Goal: Find specific page/section: Find specific page/section

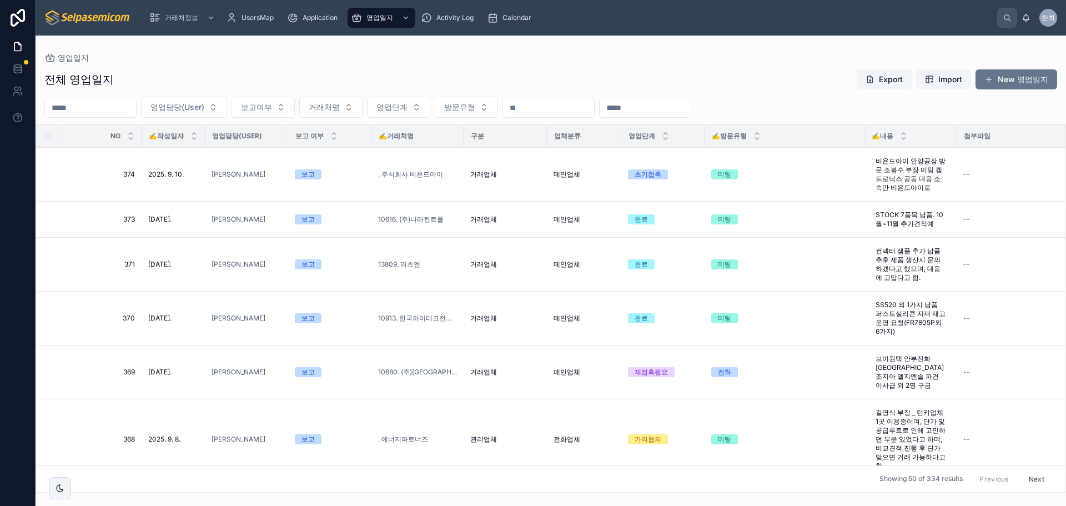
drag, startPoint x: 470, startPoint y: 57, endPoint x: 456, endPoint y: 60, distance: 14.7
click at [470, 57] on div "영업일지" at bounding box center [550, 57] width 1013 height 9
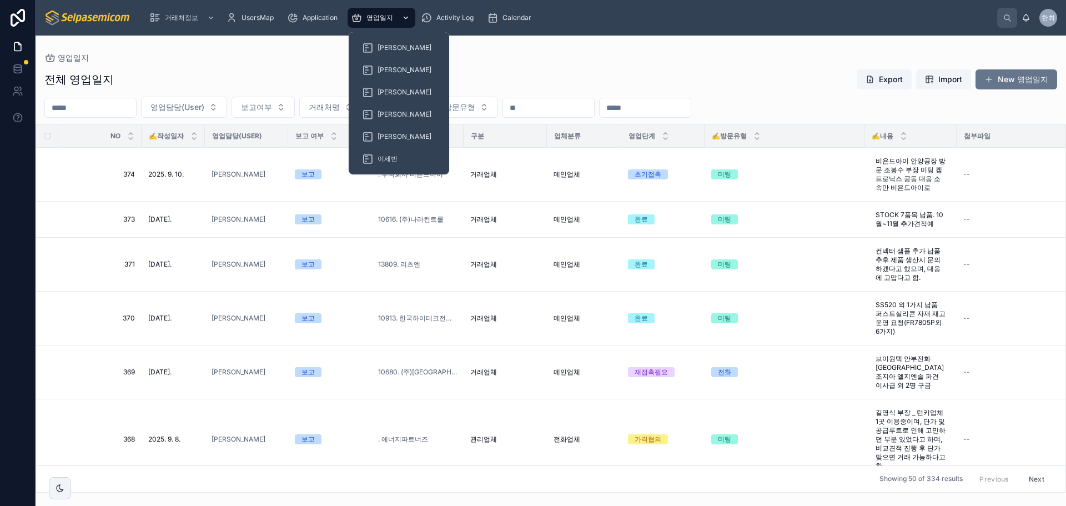
click at [377, 14] on span "영업일지" at bounding box center [380, 17] width 27 height 9
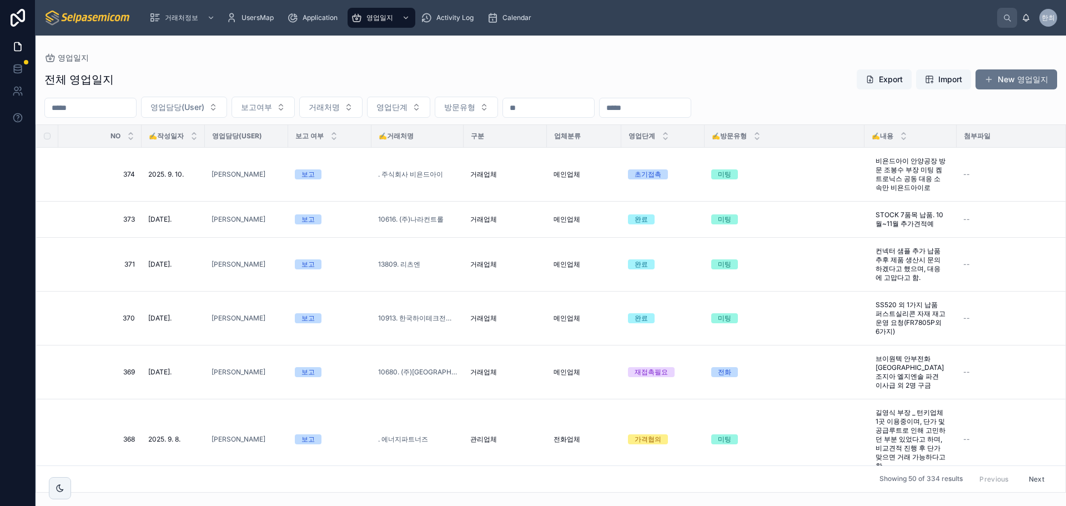
drag, startPoint x: 250, startPoint y: 72, endPoint x: 219, endPoint y: 83, distance: 33.0
click at [245, 77] on div "전체 영업일지 Export Import New 영업일지" at bounding box center [550, 79] width 1013 height 21
